Goal: Information Seeking & Learning: Check status

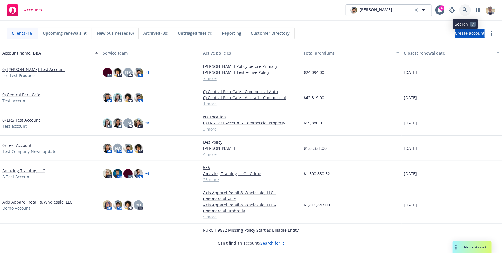
click at [463, 10] on icon at bounding box center [465, 9] width 5 height 5
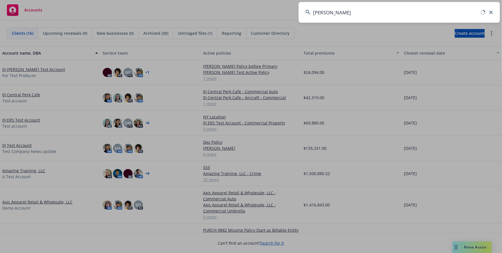
type input "canyan rock"
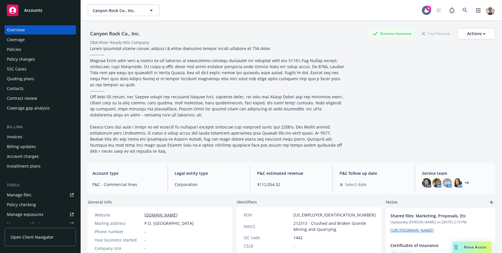
click at [31, 235] on span "Open Client Navigator" at bounding box center [32, 237] width 43 height 6
click at [48, 241] on link "Open Client Navigator" at bounding box center [40, 237] width 71 height 18
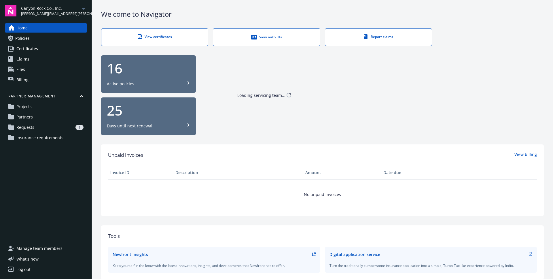
click at [33, 130] on span "Requests" at bounding box center [25, 127] width 18 height 9
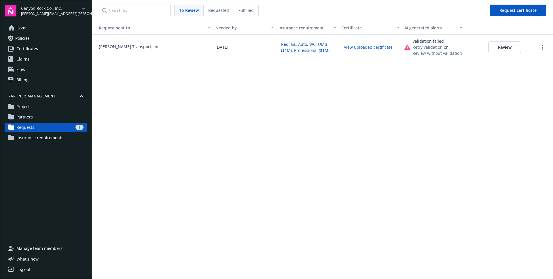
click at [509, 44] on button "Review" at bounding box center [504, 47] width 33 height 12
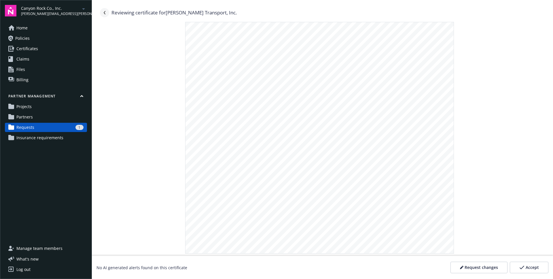
click at [104, 12] on icon "Navigate back" at bounding box center [105, 12] width 2 height 3
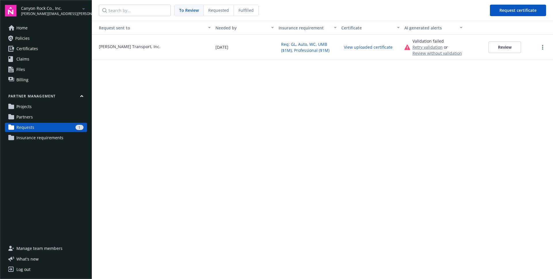
click at [382, 47] on button "View uploaded certificate" at bounding box center [368, 47] width 54 height 9
